Goal: Task Accomplishment & Management: Manage account settings

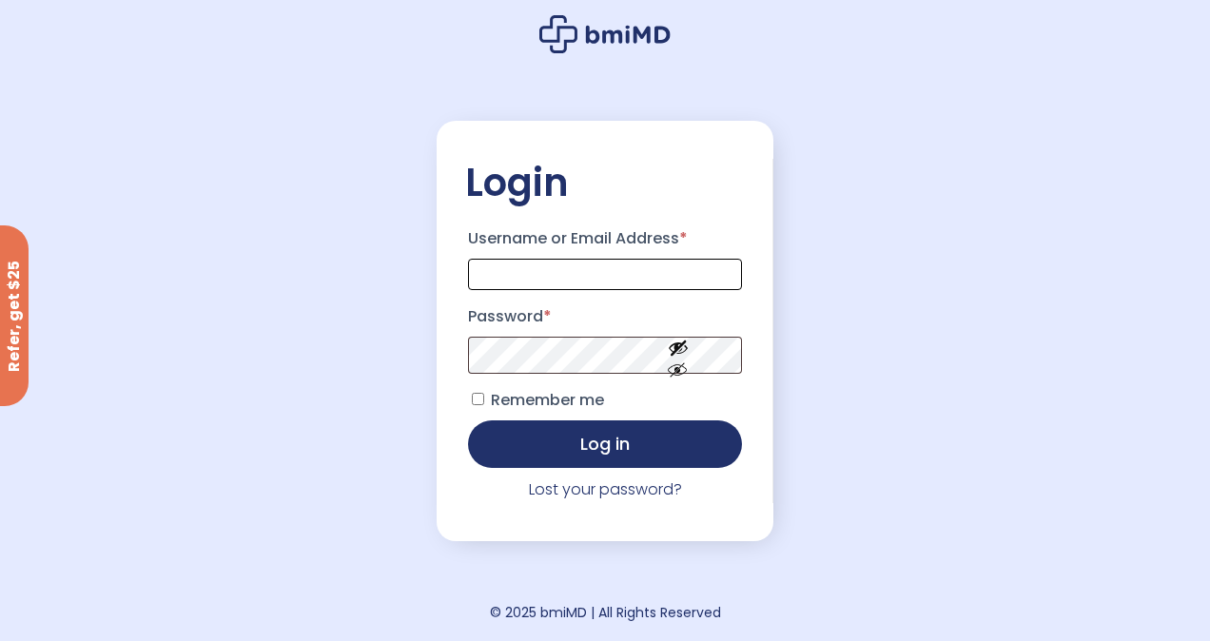
click at [539, 274] on input "Username or Email Address *" at bounding box center [605, 274] width 274 height 31
type input "**********"
click at [468, 420] on button "Log in" at bounding box center [605, 444] width 274 height 48
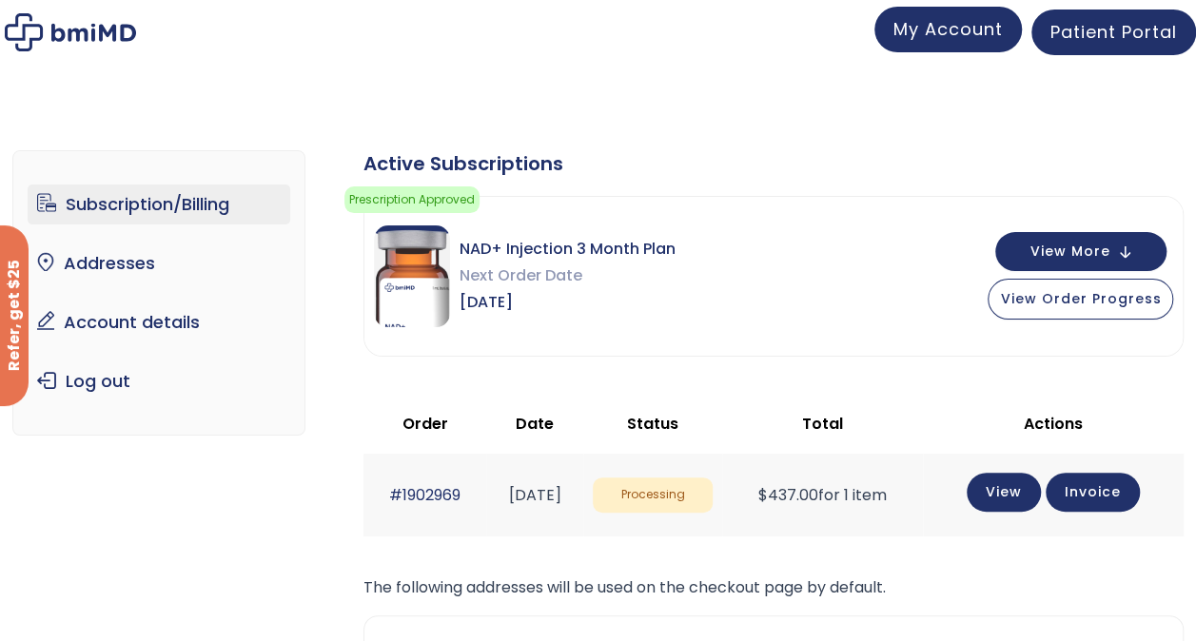
click at [933, 31] on span "My Account" at bounding box center [947, 29] width 109 height 24
click at [1105, 29] on span "Patient Portal" at bounding box center [1113, 29] width 127 height 24
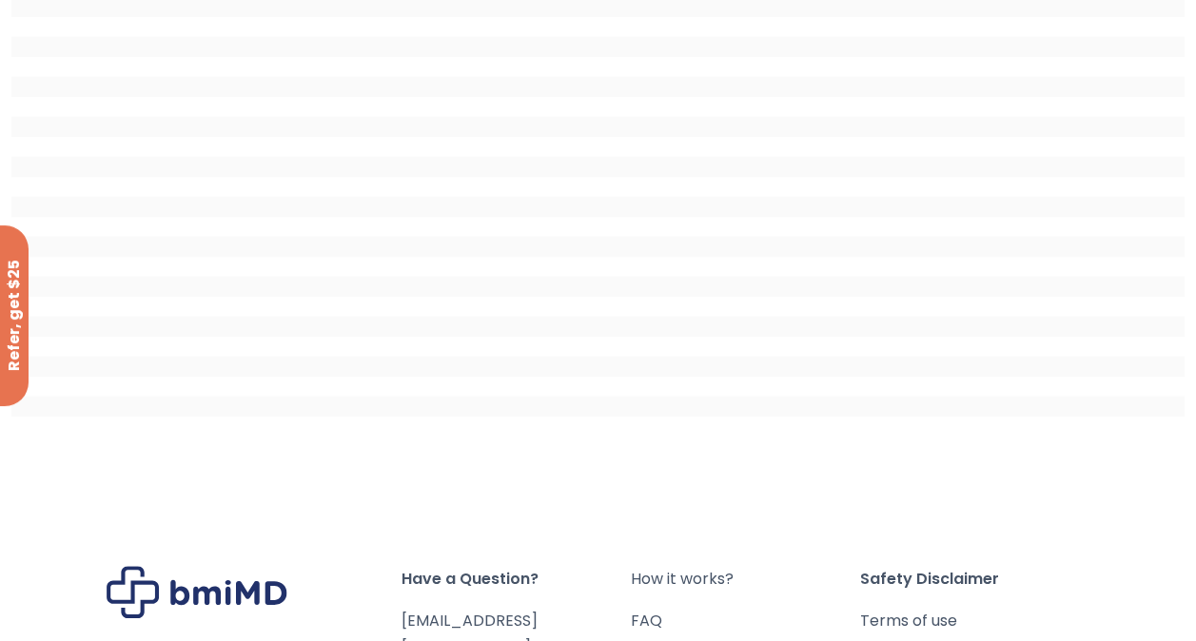
scroll to position [136, 0]
